Goal: Task Accomplishment & Management: Manage account settings

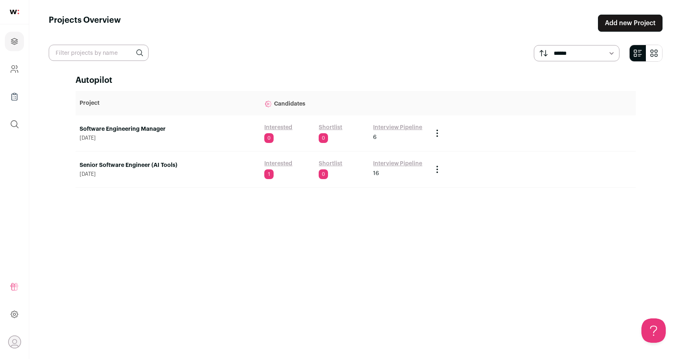
click at [394, 128] on link "Interview Pipeline" at bounding box center [397, 127] width 49 height 8
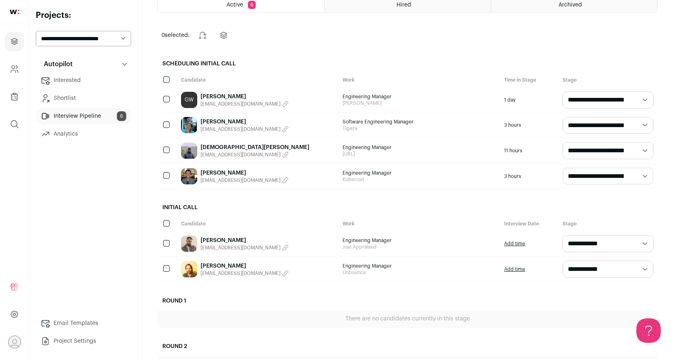
scroll to position [67, 0]
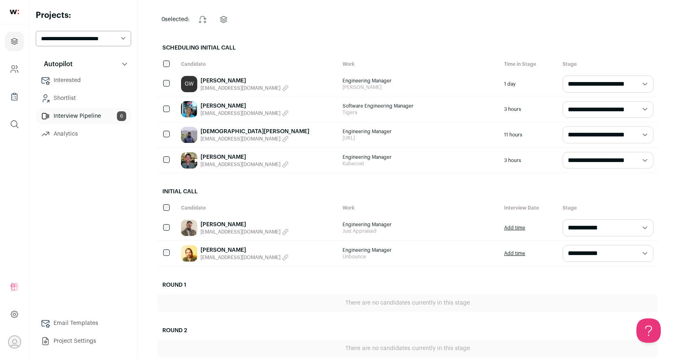
click at [284, 231] on div "[PERSON_NAME] [EMAIL_ADDRESS][DOMAIN_NAME]" at bounding box center [258, 227] width 162 height 25
click at [221, 224] on link "[PERSON_NAME]" at bounding box center [245, 224] width 88 height 8
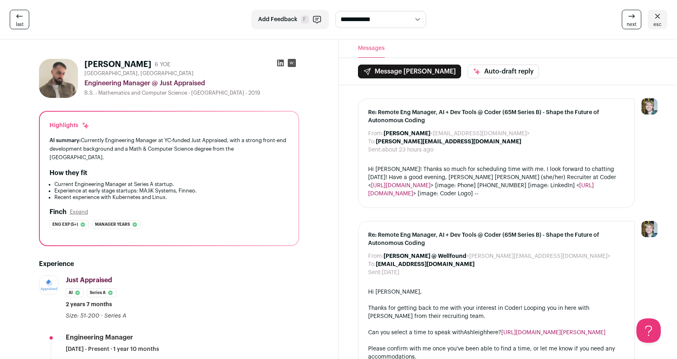
click at [23, 21] on span "last" at bounding box center [20, 24] width 8 height 6
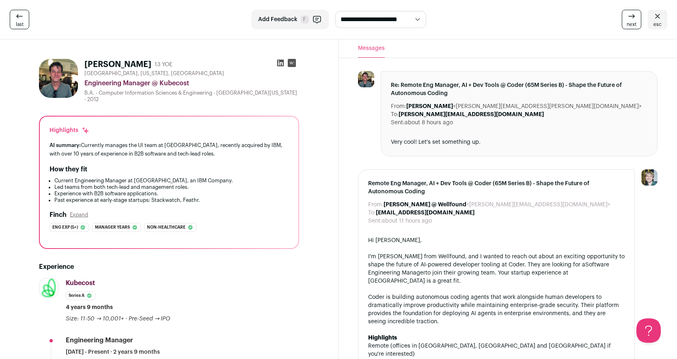
click at [656, 19] on icon at bounding box center [658, 16] width 10 height 10
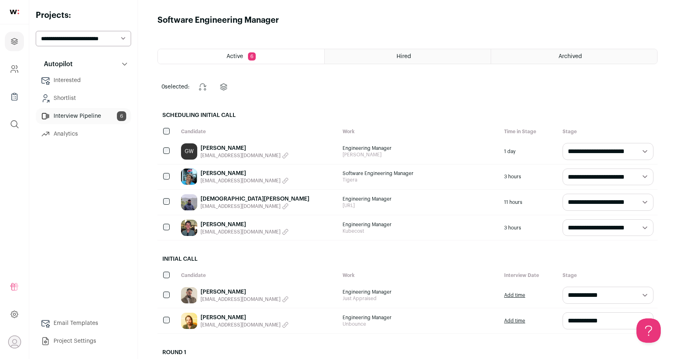
click at [259, 315] on link "[PERSON_NAME]" at bounding box center [245, 317] width 88 height 8
